Goal: Transaction & Acquisition: Purchase product/service

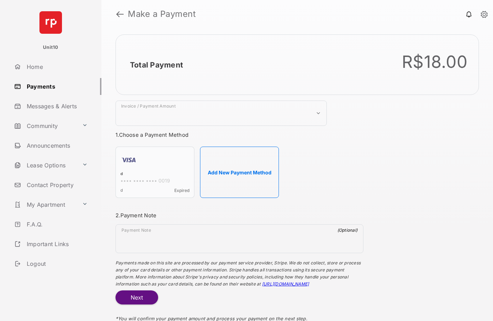
select select "***"
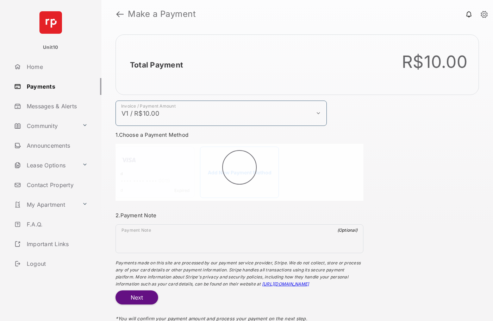
click at [156, 65] on h2 "Total Payment" at bounding box center [156, 65] width 53 height 9
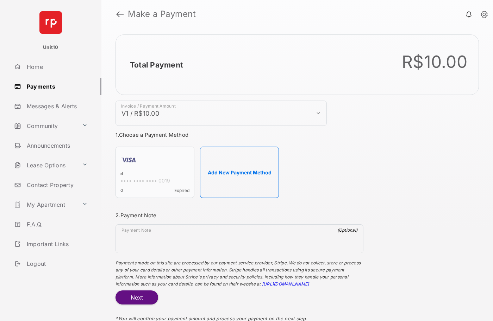
click at [156, 65] on h2 "Total Payment" at bounding box center [156, 65] width 53 height 9
click at [239, 172] on button "Add New Payment Method" at bounding box center [239, 172] width 79 height 51
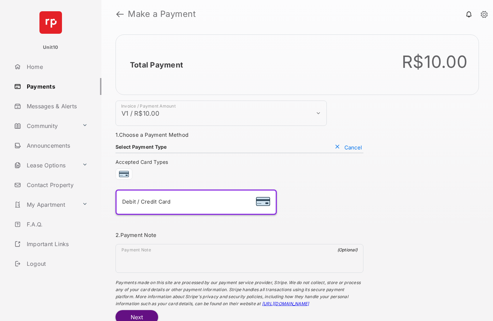
click at [196, 202] on div "Debit / Credit Card" at bounding box center [196, 202] width 148 height 12
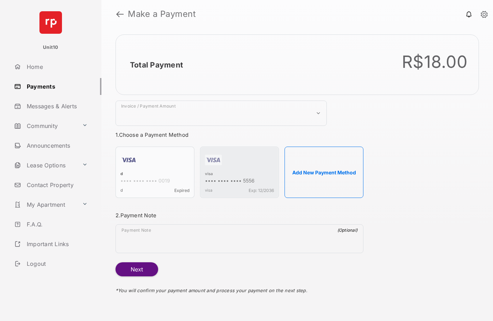
click at [162, 14] on strong "Make a Payment" at bounding box center [162, 14] width 68 height 8
click at [156, 65] on h2 "Total Payment" at bounding box center [157, 64] width 55 height 11
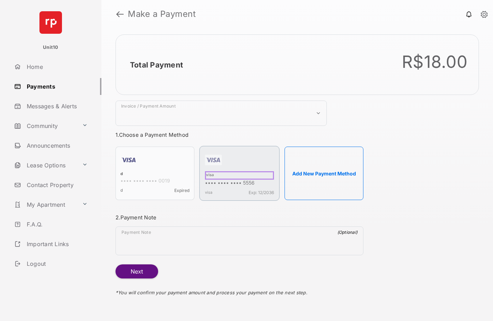
click at [209, 174] on div "visa" at bounding box center [239, 175] width 69 height 8
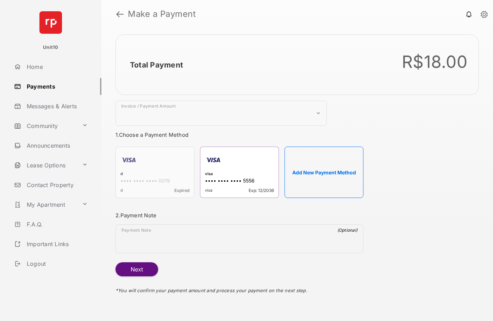
select select "***"
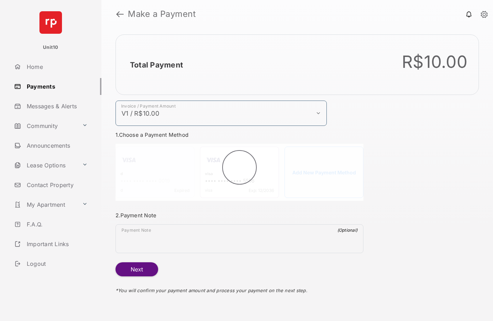
click at [156, 65] on h2 "Total Payment" at bounding box center [156, 65] width 53 height 9
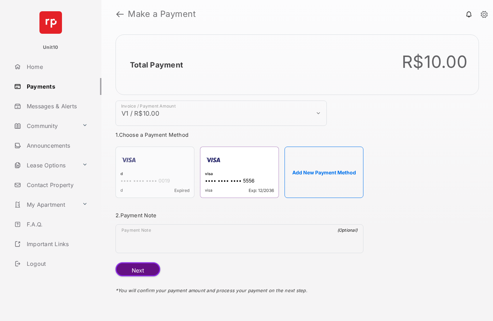
click at [136, 269] on button "Next" at bounding box center [137, 269] width 45 height 14
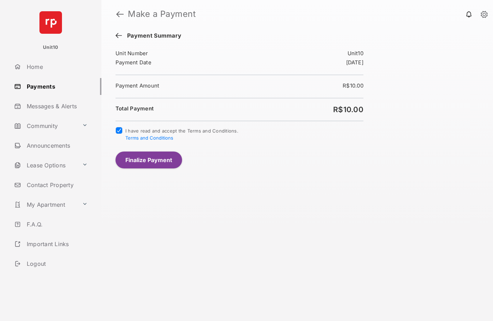
click at [148, 160] on button "Finalize Payment" at bounding box center [148, 160] width 66 height 17
